Goal: Task Accomplishment & Management: Manage account settings

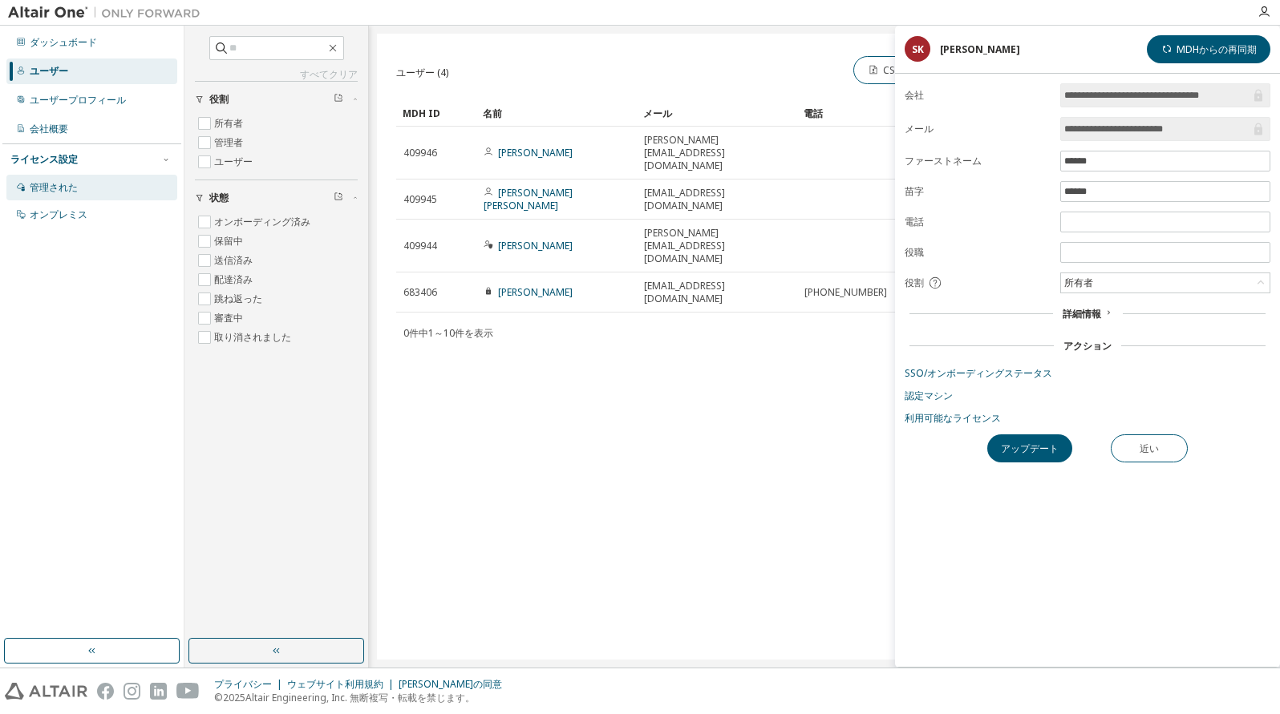
click at [47, 189] on font "管理された" at bounding box center [54, 187] width 48 height 14
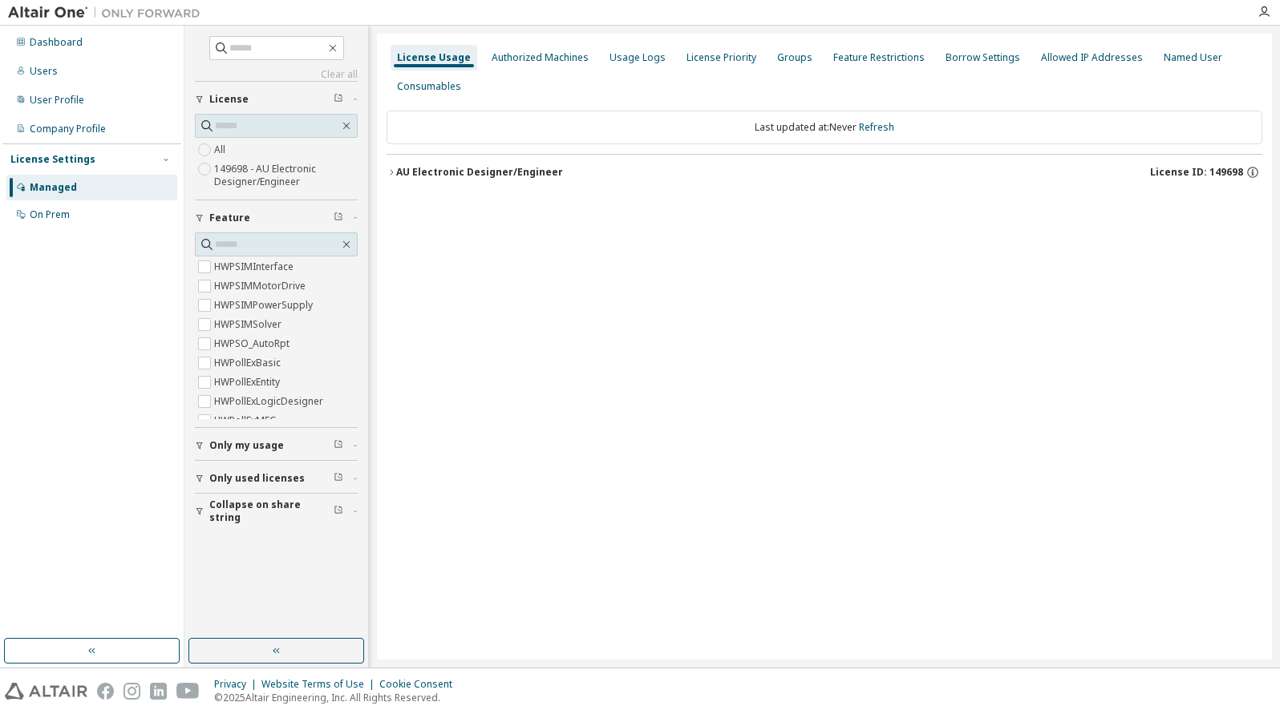
scroll to position [1733, 0]
click at [255, 306] on label "HWPSIMInterface" at bounding box center [255, 306] width 83 height 19
click at [393, 172] on icon "button" at bounding box center [391, 172] width 3 height 6
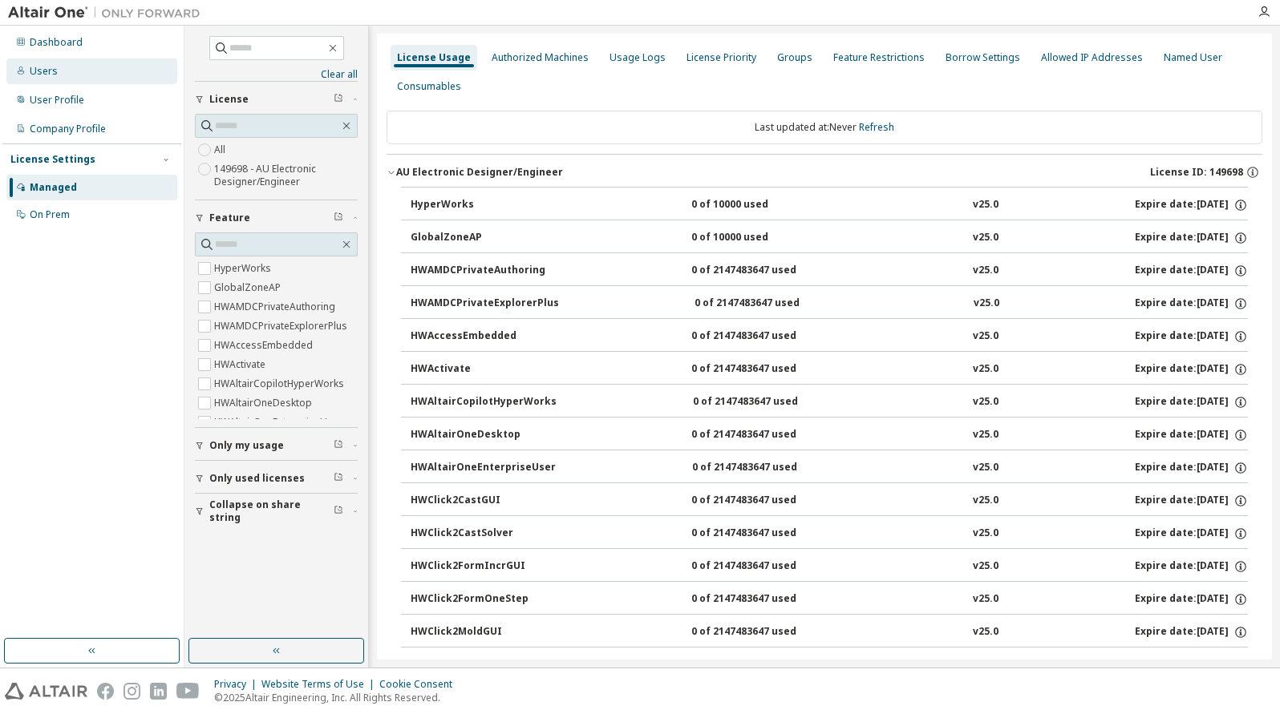
click at [71, 72] on div "Users" at bounding box center [91, 72] width 171 height 26
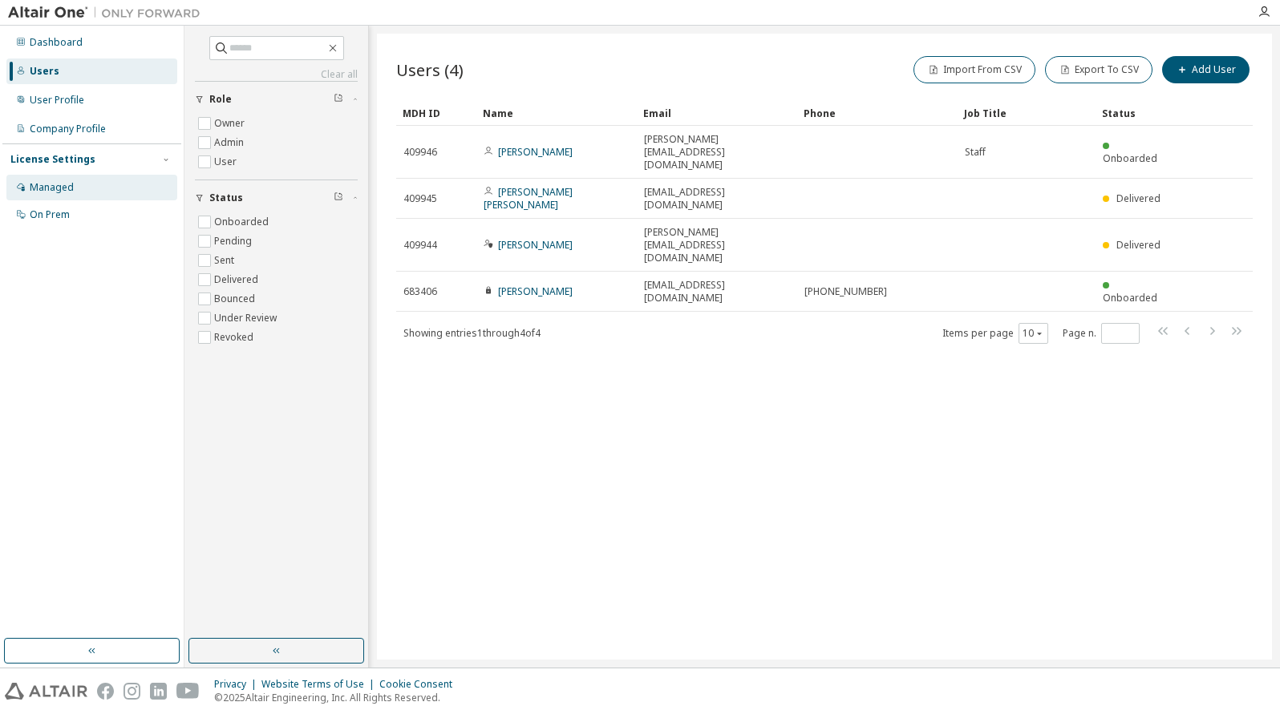
click at [694, 345] on div "Users (4) Import From CSV Export To CSV Add User Clear Load Save Save As Field …" at bounding box center [824, 347] width 895 height 626
